Goal: Communication & Community: Participate in discussion

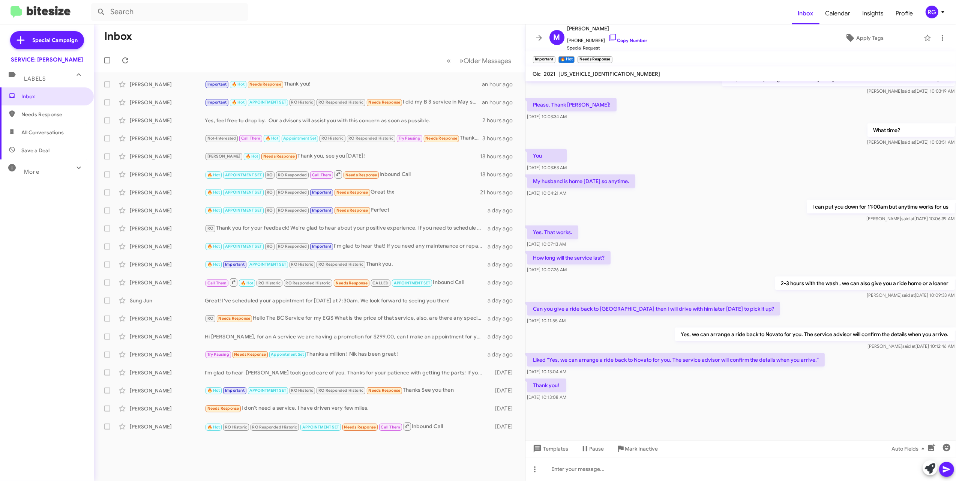
scroll to position [332, 0]
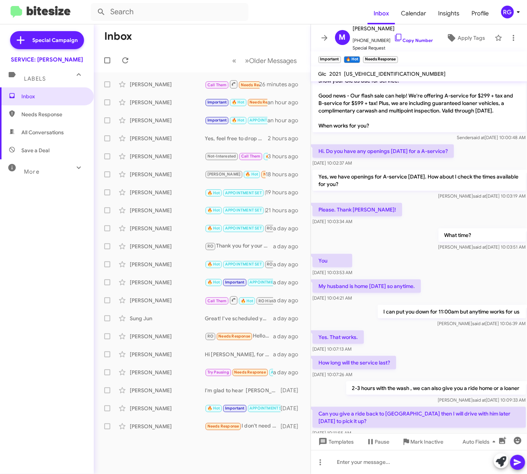
scroll to position [369, 0]
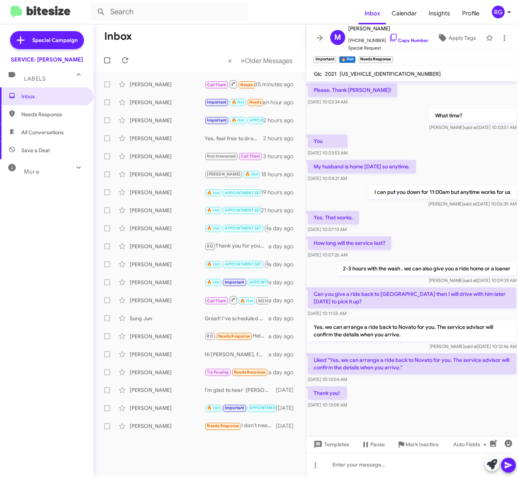
scroll to position [436, 0]
